Goal: Information Seeking & Learning: Find specific fact

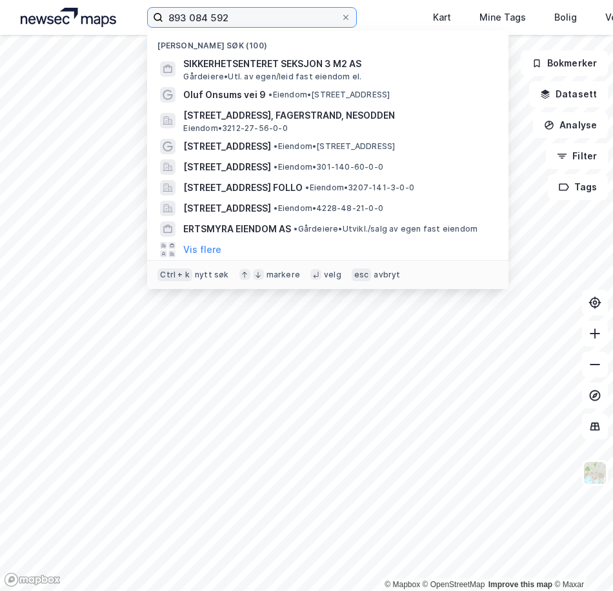
click at [329, 23] on input "893 084 592" at bounding box center [251, 17] width 177 height 19
click at [343, 17] on icon at bounding box center [346, 18] width 8 height 8
click at [341, 17] on input "893 084 592" at bounding box center [251, 17] width 177 height 19
click at [239, 22] on input at bounding box center [259, 17] width 193 height 19
paste input "[PERSON_NAME] Holding AS"
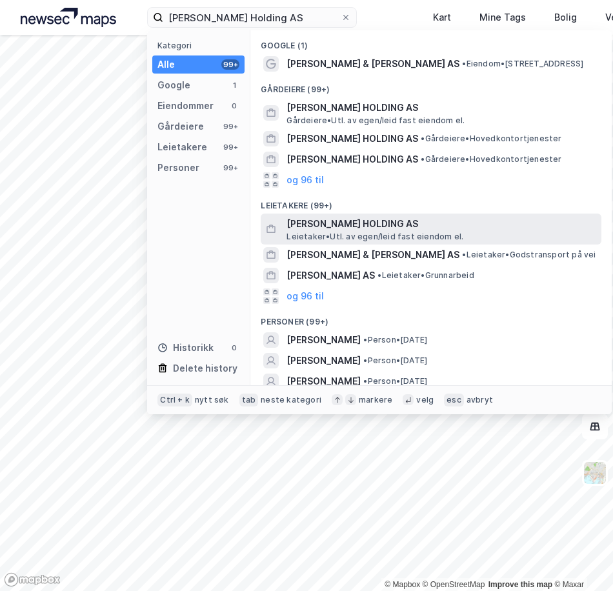
click at [347, 224] on span "[PERSON_NAME] HOLDING AS" at bounding box center [441, 223] width 310 height 15
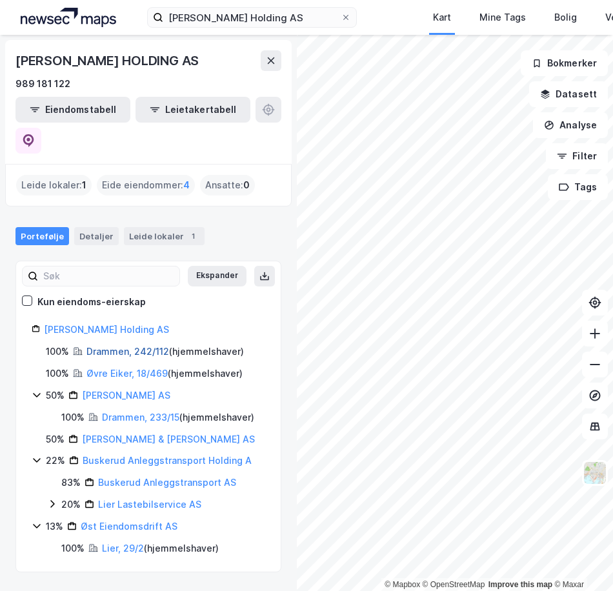
click at [124, 346] on link "Drammen, 242/112" at bounding box center [127, 351] width 83 height 11
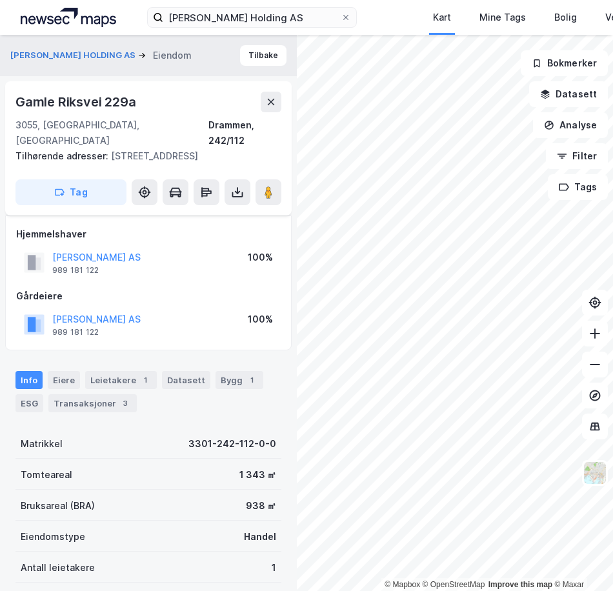
scroll to position [168, 0]
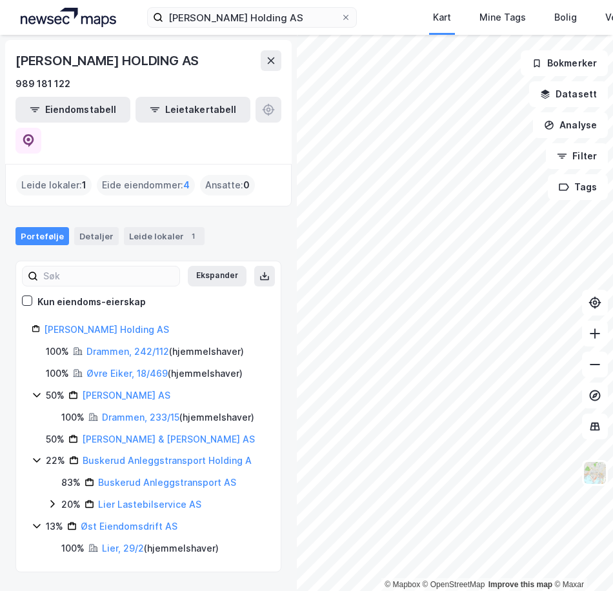
click at [124, 366] on div "Øvre Eiker, 18/469 ( hjemmelshaver )" at bounding box center [164, 373] width 156 height 15
click at [117, 368] on link "Øvre Eiker, 18/469" at bounding box center [126, 373] width 81 height 11
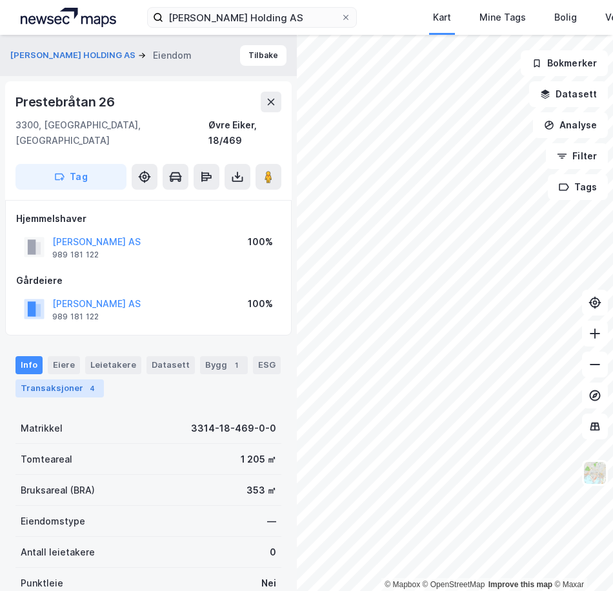
click at [67, 379] on div "Transaksjoner 4" at bounding box center [59, 388] width 88 height 18
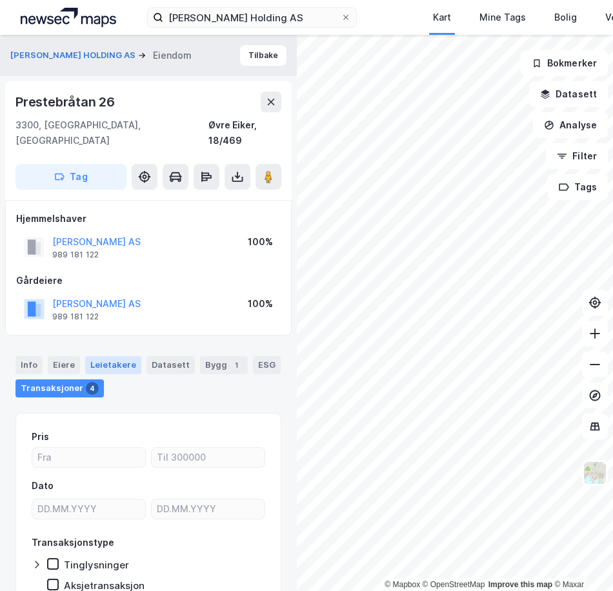
click at [97, 356] on div "Leietakere" at bounding box center [113, 365] width 56 height 18
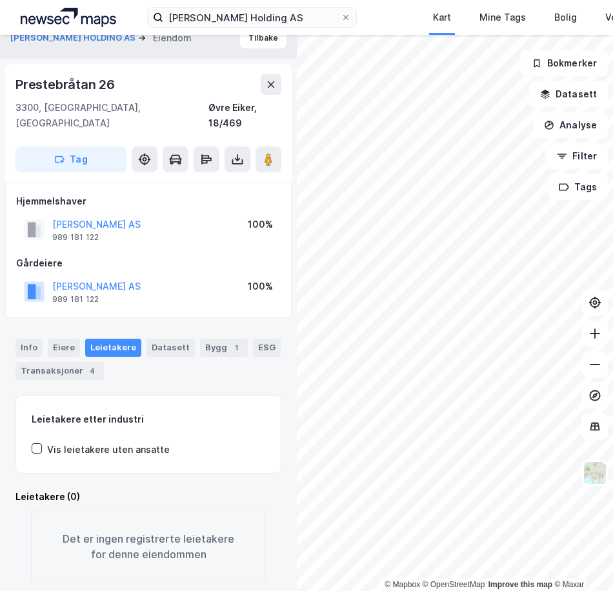
scroll to position [25, 0]
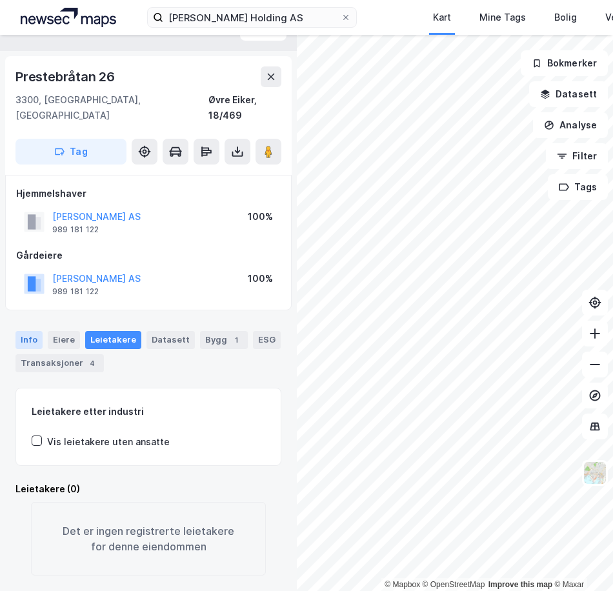
click at [28, 331] on div "Info" at bounding box center [28, 340] width 27 height 18
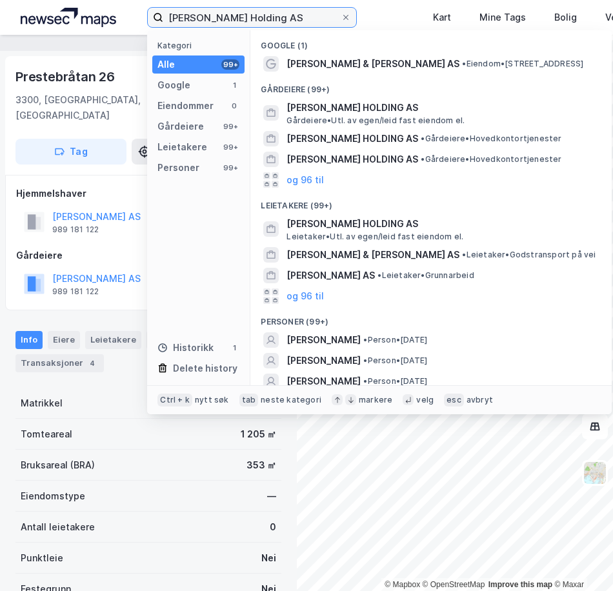
drag, startPoint x: 314, startPoint y: 21, endPoint x: 64, endPoint y: -4, distance: 251.6
click at [64, 0] on html "[PERSON_NAME] Holding AS Kategori Alle 99+ Google 1 Eiendommer 0 Gårdeiere 99+ …" at bounding box center [306, 295] width 613 height 591
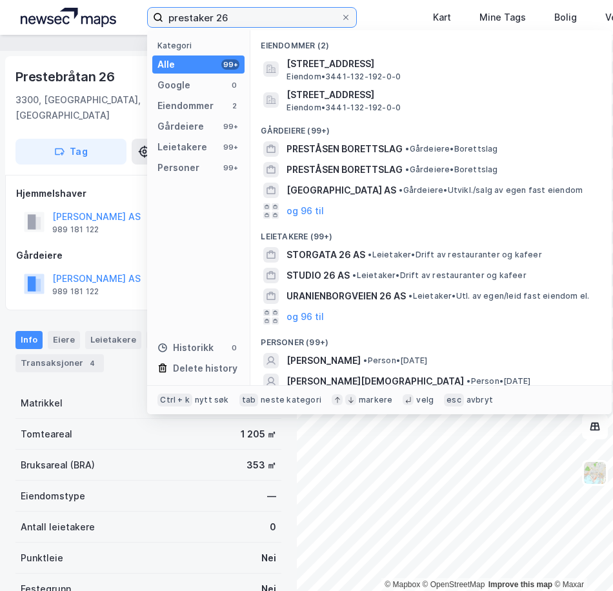
type input "prestaker 26"
click at [106, 230] on div "Hjemmelshaver [PERSON_NAME] HOLDING AS 989 181 122 100% [DEMOGRAPHIC_DATA] [PER…" at bounding box center [148, 243] width 265 height 114
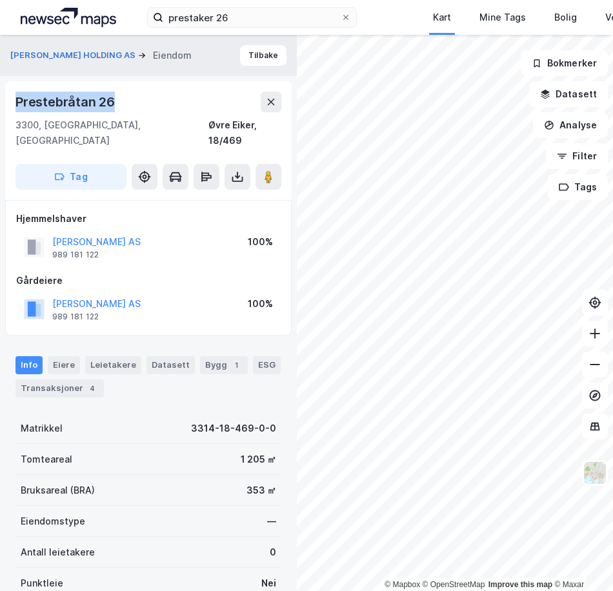
drag, startPoint x: 92, startPoint y: 105, endPoint x: 14, endPoint y: 104, distance: 77.4
click at [14, 104] on div "Prestebråtan 26 3300, [GEOGRAPHIC_DATA], [GEOGRAPHIC_DATA] [GEOGRAPHIC_DATA], 1…" at bounding box center [148, 140] width 286 height 119
copy div "Prestebråtan 26"
